Goal: Information Seeking & Learning: Check status

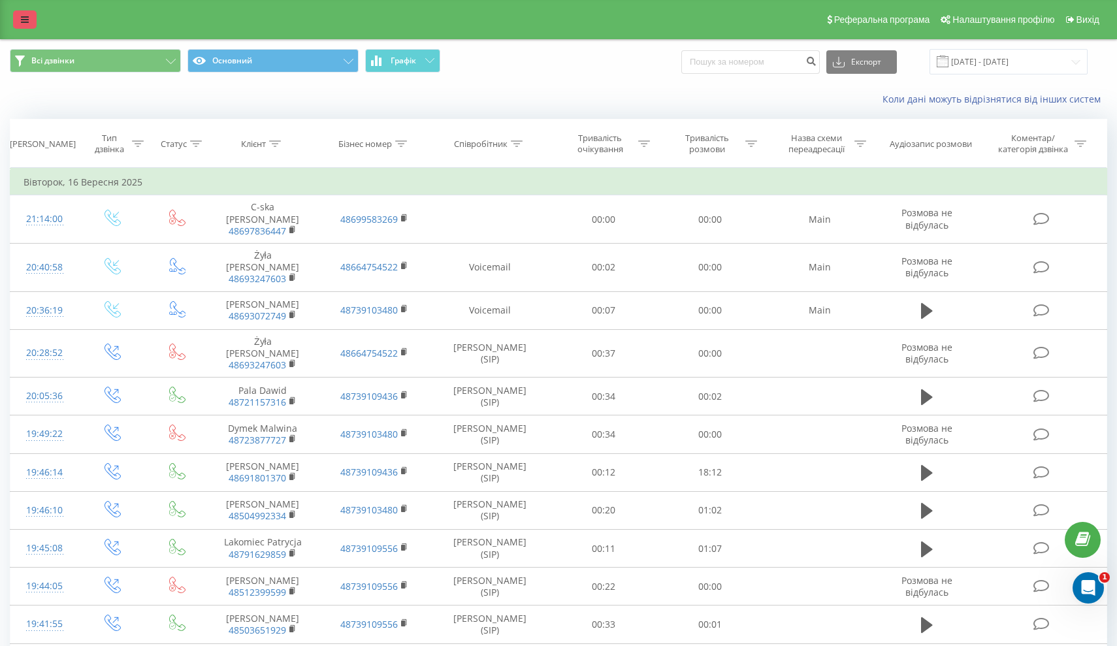
click at [22, 24] on icon at bounding box center [25, 19] width 8 height 9
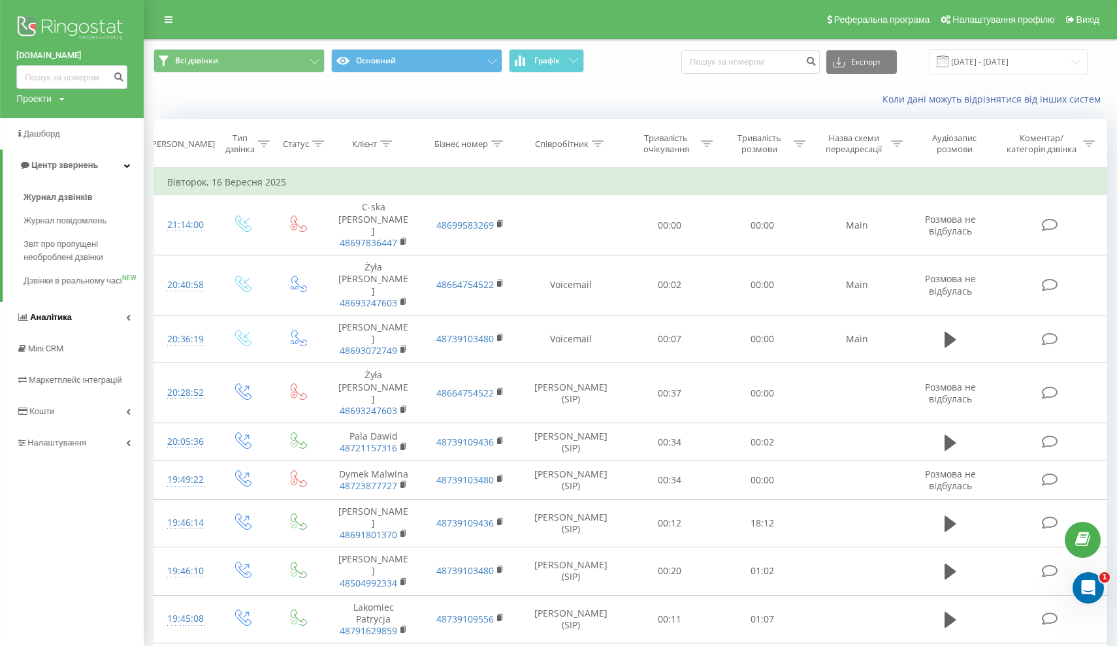
click at [124, 333] on link "Аналiтика" at bounding box center [72, 317] width 144 height 31
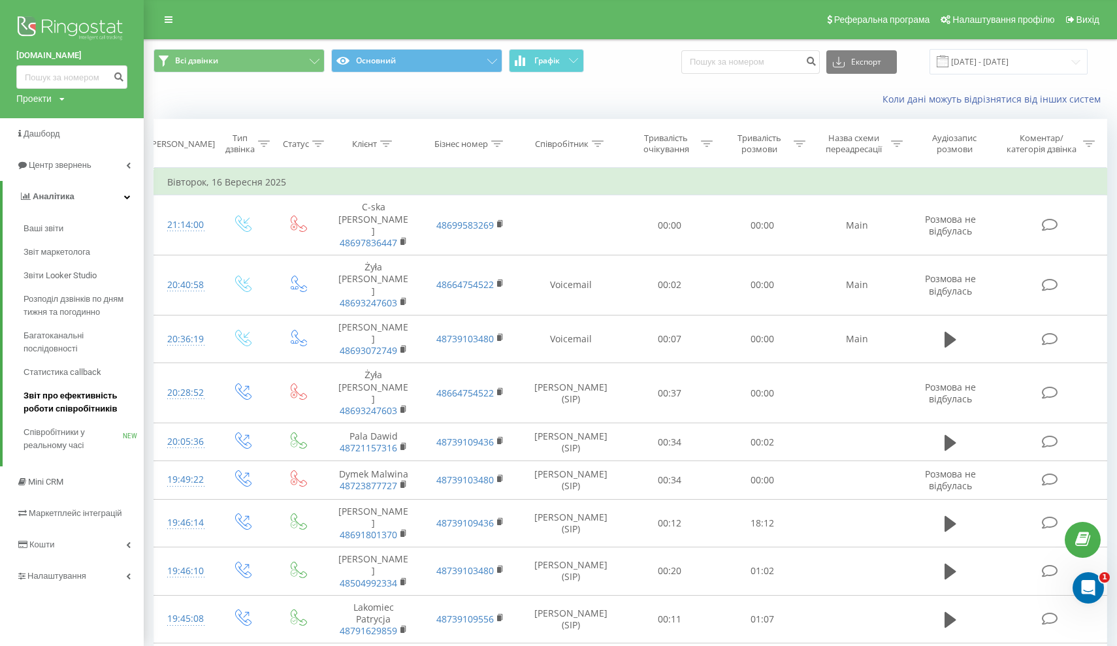
click at [91, 415] on span "Звіт про ефективність роботи співробітників" at bounding box center [81, 402] width 114 height 26
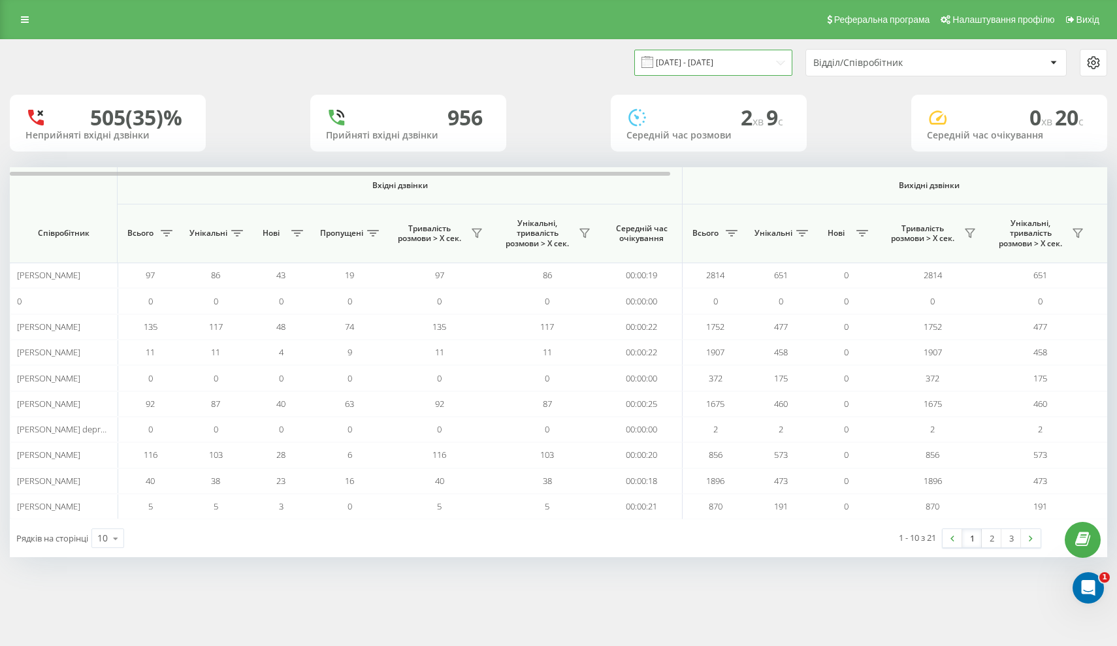
click at [703, 71] on input "[DATE] - [DATE]" at bounding box center [713, 62] width 158 height 25
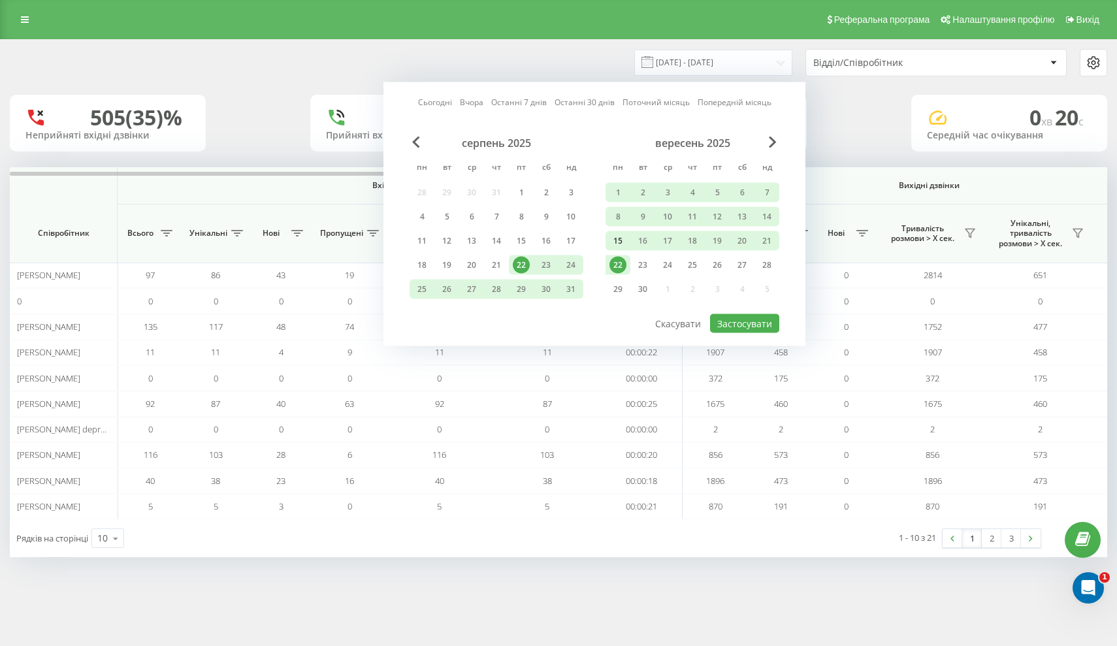
click at [611, 249] on div "15" at bounding box center [617, 240] width 17 height 17
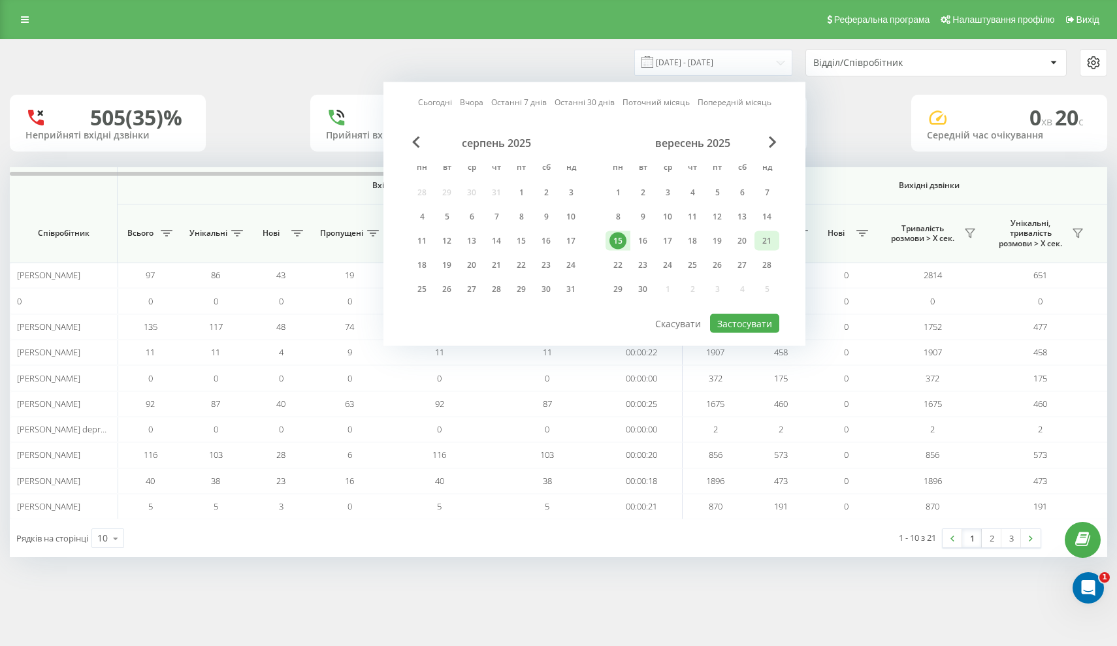
click at [763, 249] on div "21" at bounding box center [766, 240] width 17 height 17
click at [754, 325] on button "Застосувати" at bounding box center [744, 323] width 69 height 19
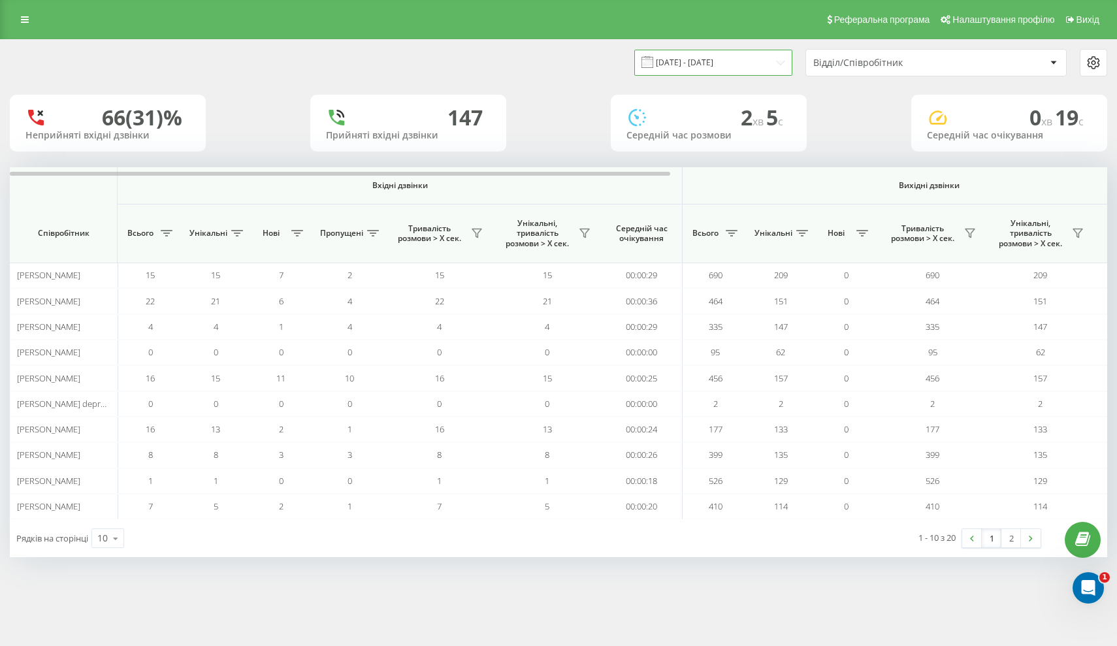
click at [706, 67] on input "[DATE] - [DATE]" at bounding box center [713, 62] width 158 height 25
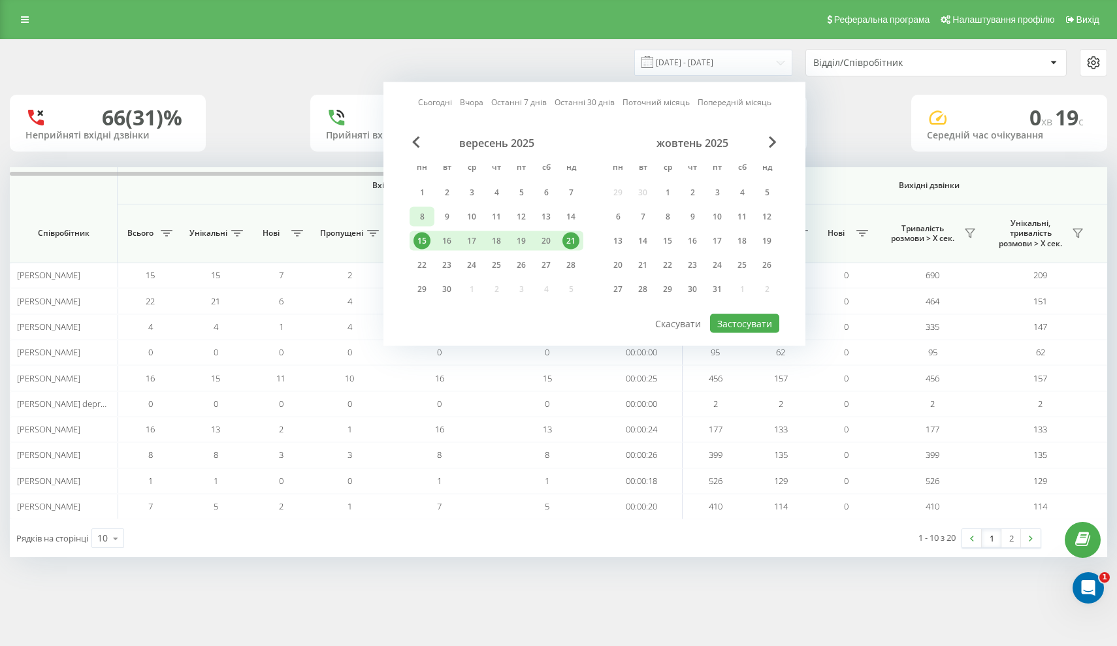
click at [430, 227] on div "8" at bounding box center [421, 217] width 25 height 20
click at [564, 224] on div "14" at bounding box center [570, 216] width 17 height 17
click at [729, 333] on button "Застосувати" at bounding box center [744, 323] width 69 height 19
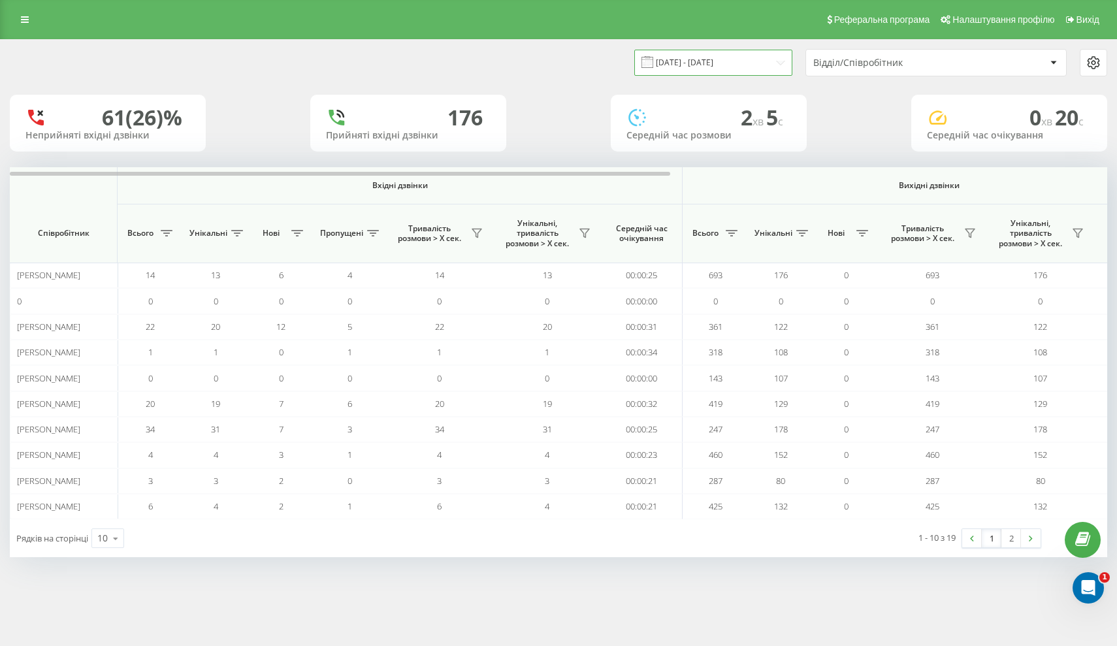
click at [713, 75] on input "[DATE] - [DATE]" at bounding box center [713, 62] width 158 height 25
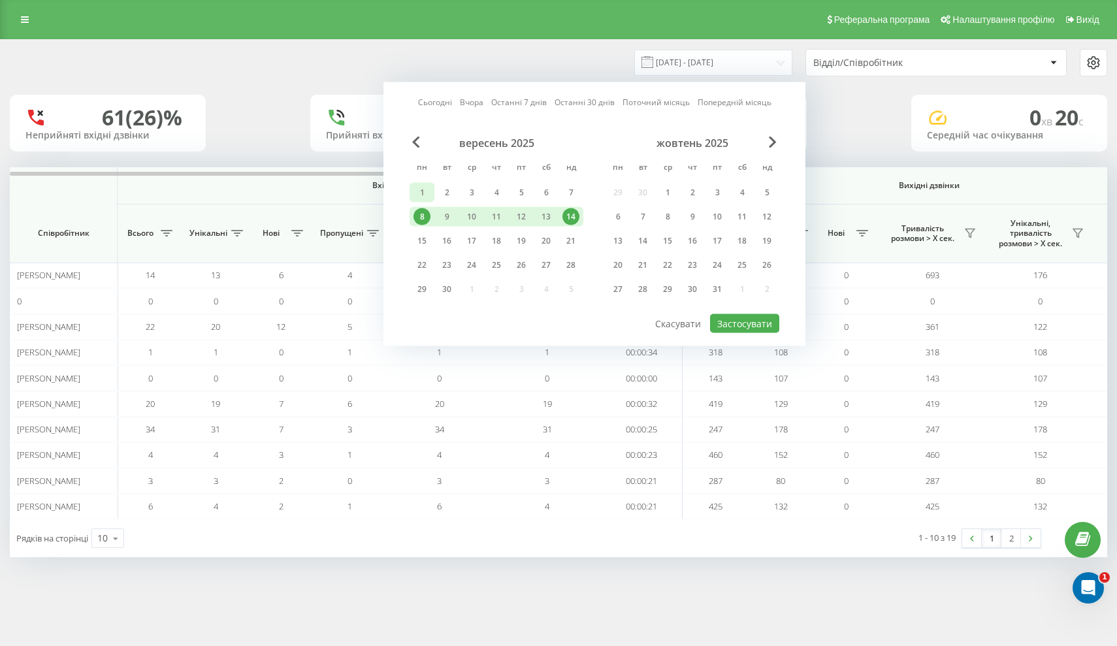
click at [414, 201] on div "1" at bounding box center [421, 192] width 17 height 17
click at [569, 201] on div "7" at bounding box center [570, 192] width 17 height 17
click at [746, 333] on button "Застосувати" at bounding box center [744, 323] width 69 height 19
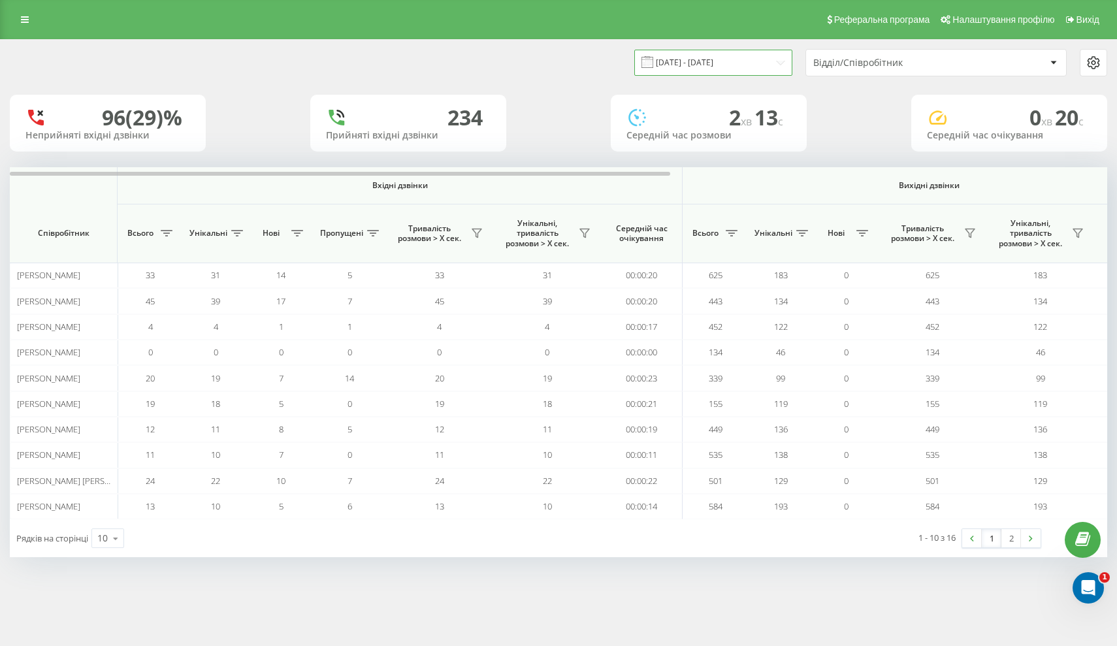
click at [714, 63] on input "[DATE] - [DATE]" at bounding box center [713, 62] width 158 height 25
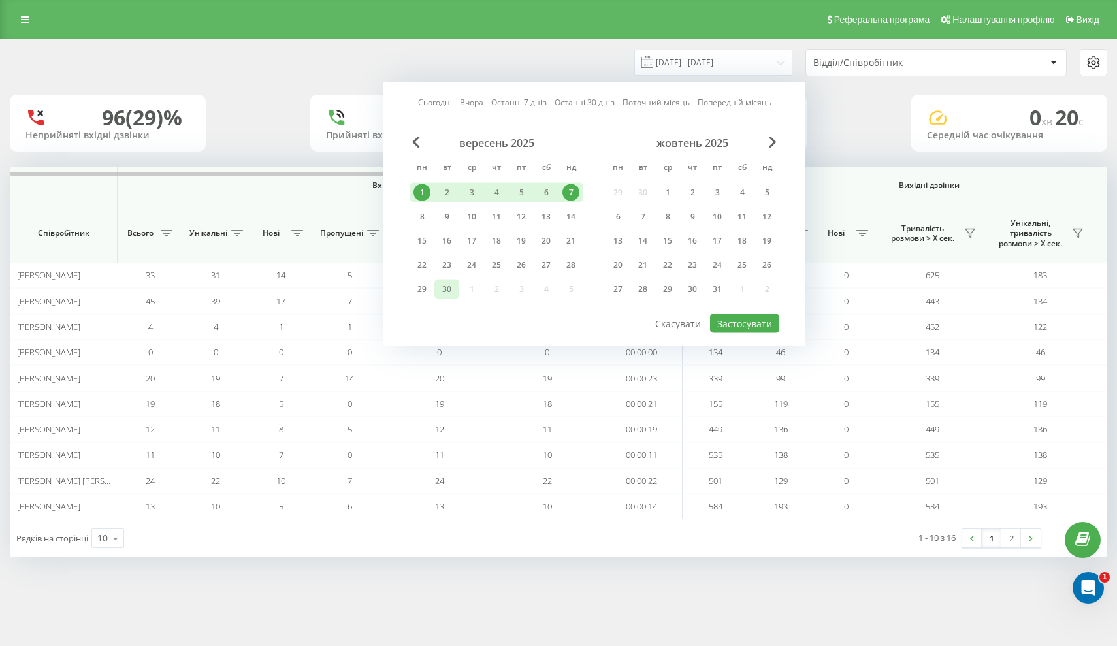
click at [438, 298] on div "30" at bounding box center [446, 289] width 17 height 17
click at [419, 201] on div "1" at bounding box center [421, 192] width 17 height 17
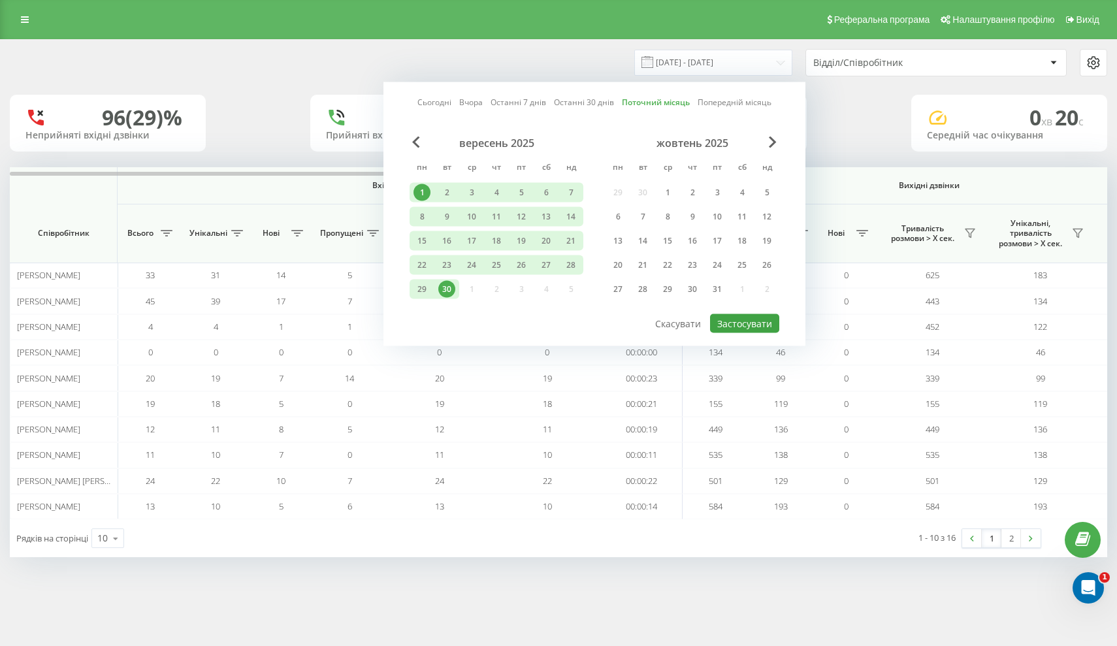
click at [765, 332] on button "Застосувати" at bounding box center [744, 323] width 69 height 19
type input "[DATE] - [DATE]"
